Goal: Check status

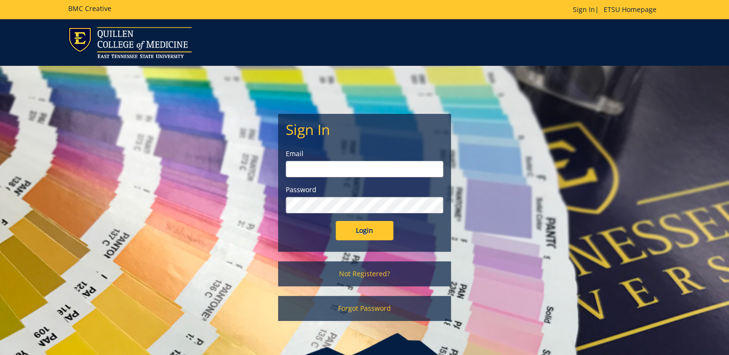
type input "[PERSON_NAME][EMAIL_ADDRESS][DOMAIN_NAME]"
click at [366, 230] on input "Login" at bounding box center [365, 230] width 58 height 19
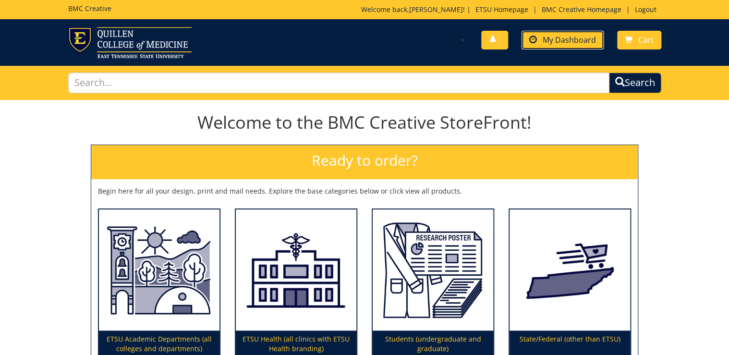
click at [589, 41] on span "My Dashboard" at bounding box center [568, 40] width 53 height 11
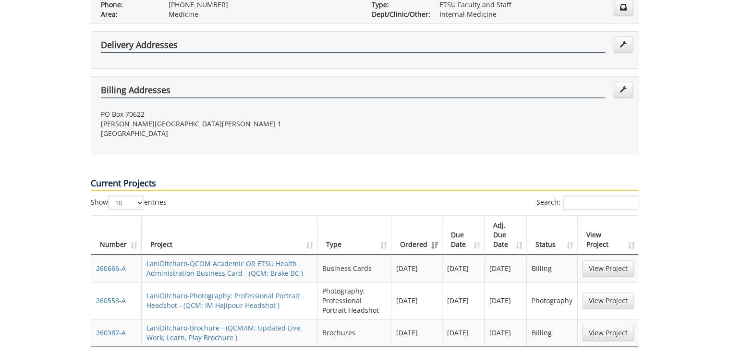
scroll to position [269, 0]
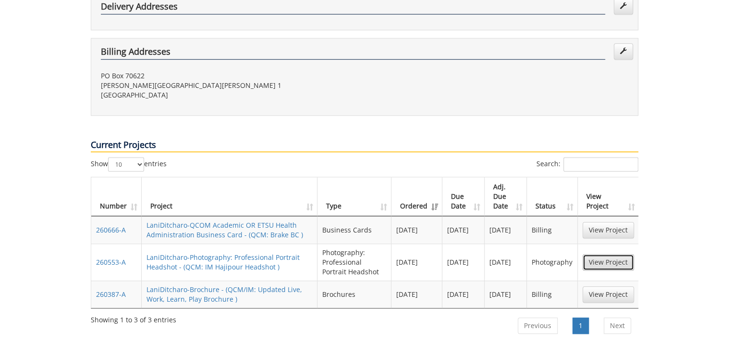
click at [612, 254] on link "View Project" at bounding box center [607, 262] width 51 height 16
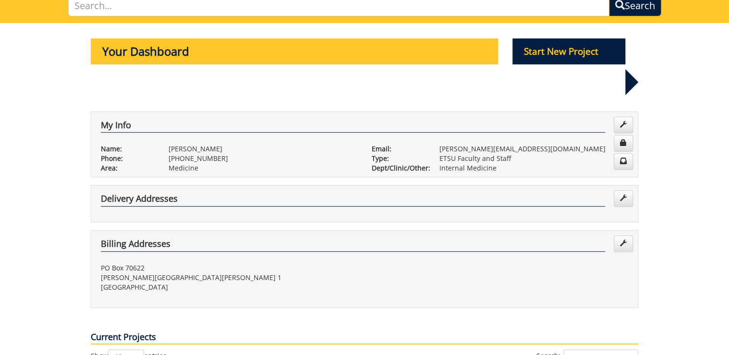
scroll to position [0, 0]
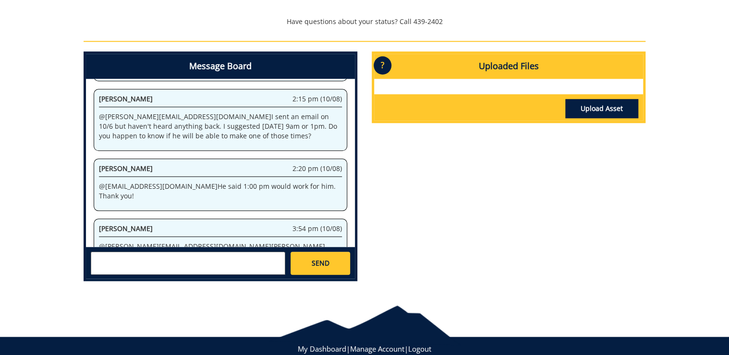
scroll to position [667, 0]
